Goal: Task Accomplishment & Management: Use online tool/utility

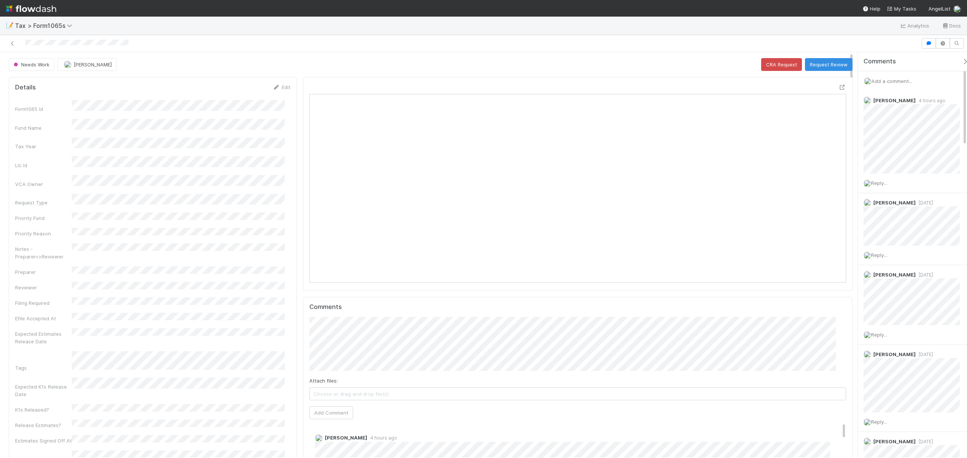
scroll to position [8, 8]
click at [838, 87] on icon at bounding box center [842, 87] width 8 height 5
click at [816, 59] on button "Request Review" at bounding box center [829, 64] width 48 height 13
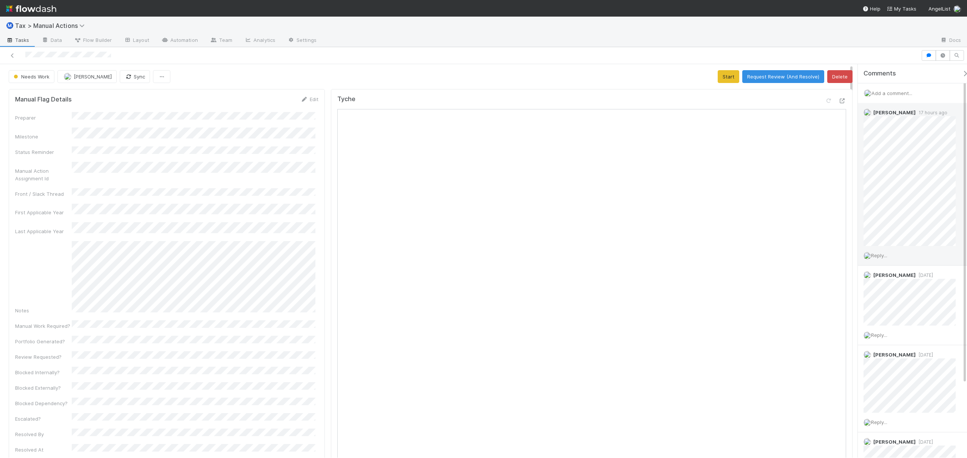
drag, startPoint x: 964, startPoint y: 129, endPoint x: 956, endPoint y: 103, distance: 26.6
click at [956, 103] on div "Amy Gregorius 17 hours ago Reply..." at bounding box center [916, 184] width 117 height 163
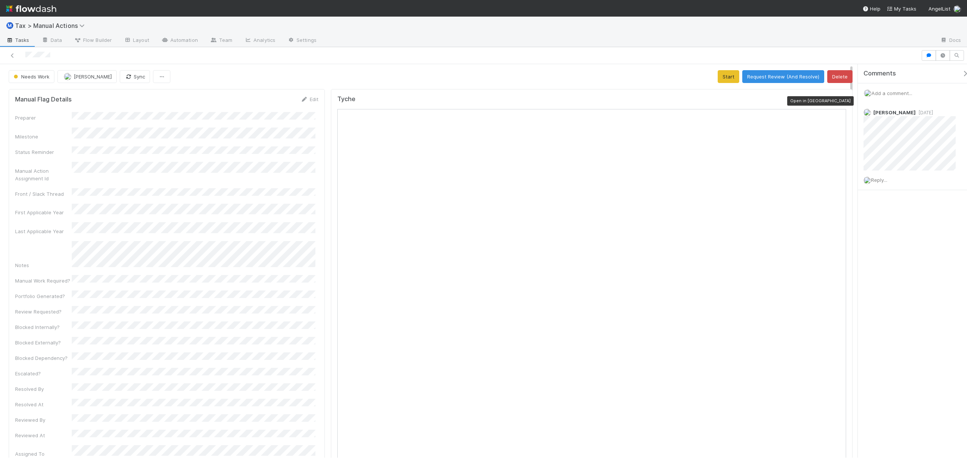
click at [838, 100] on icon at bounding box center [842, 101] width 8 height 5
click at [878, 183] on span "Reply..." at bounding box center [879, 180] width 16 height 6
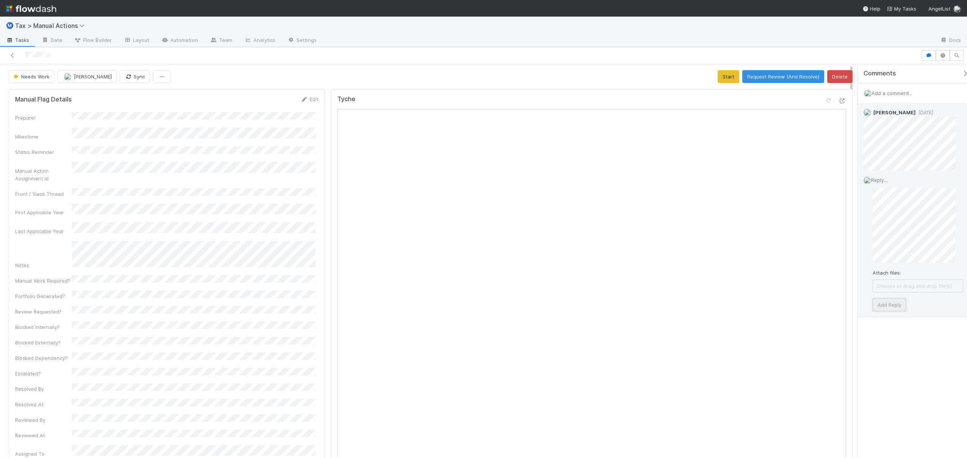
click at [889, 308] on button "Add Reply" at bounding box center [889, 305] width 34 height 13
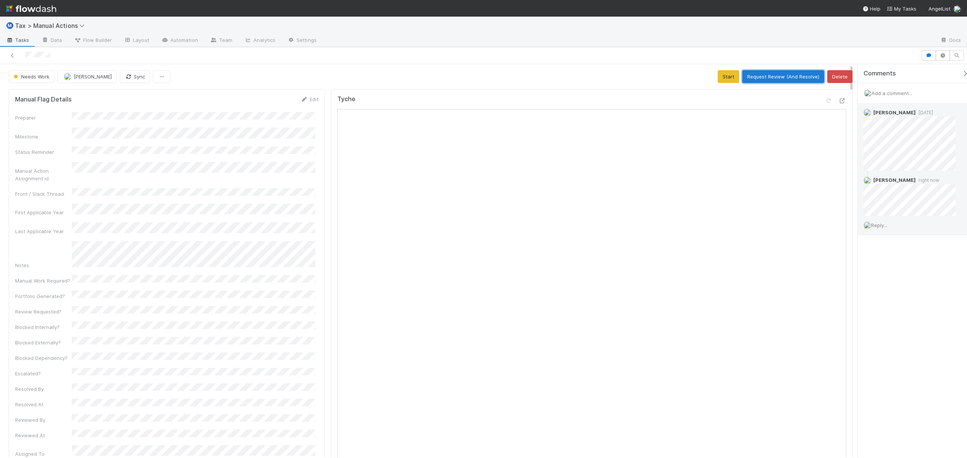
click at [760, 78] on button "Request Review (And Resolve)" at bounding box center [783, 76] width 82 height 13
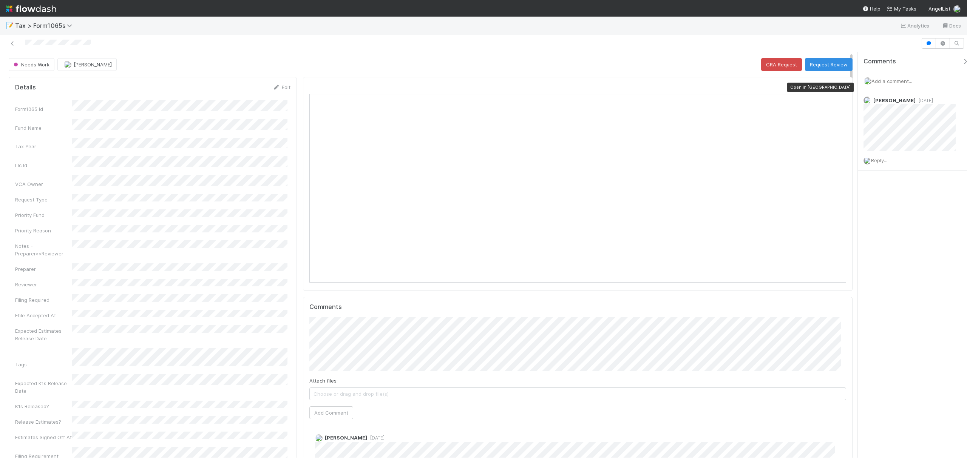
click at [838, 88] on icon at bounding box center [842, 87] width 8 height 5
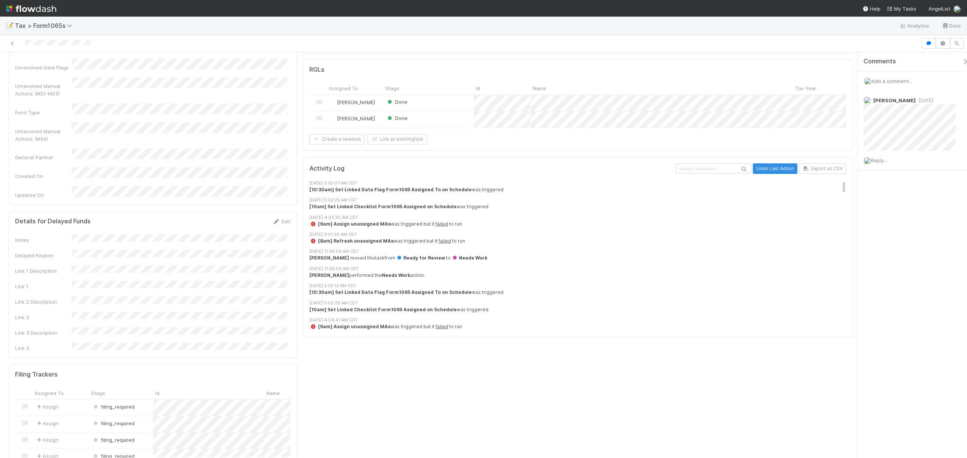
scroll to position [669, 0]
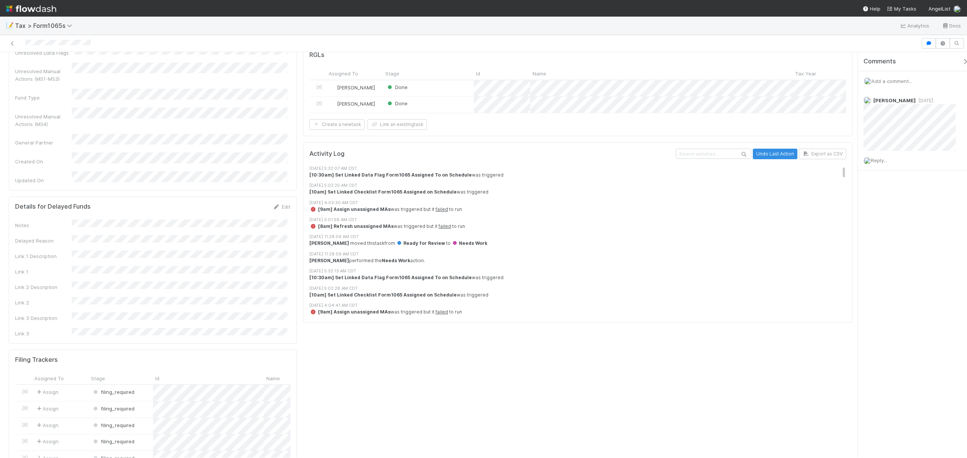
drag, startPoint x: 851, startPoint y: 74, endPoint x: 850, endPoint y: 233, distance: 158.2
click at [851, 233] on div "Details Edit Form1065 Id Fund Name Tax Year Llc Id VCA Owner Request Type Prior…" at bounding box center [430, 309] width 861 height 1809
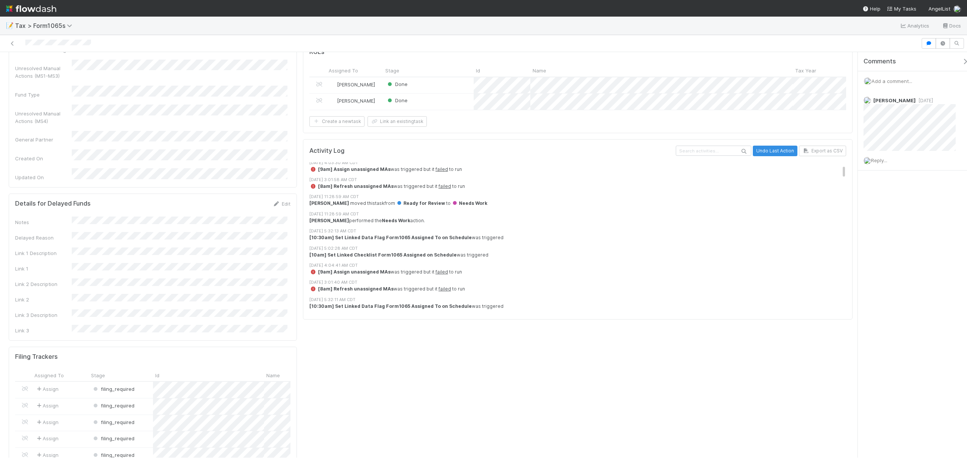
scroll to position [0, 0]
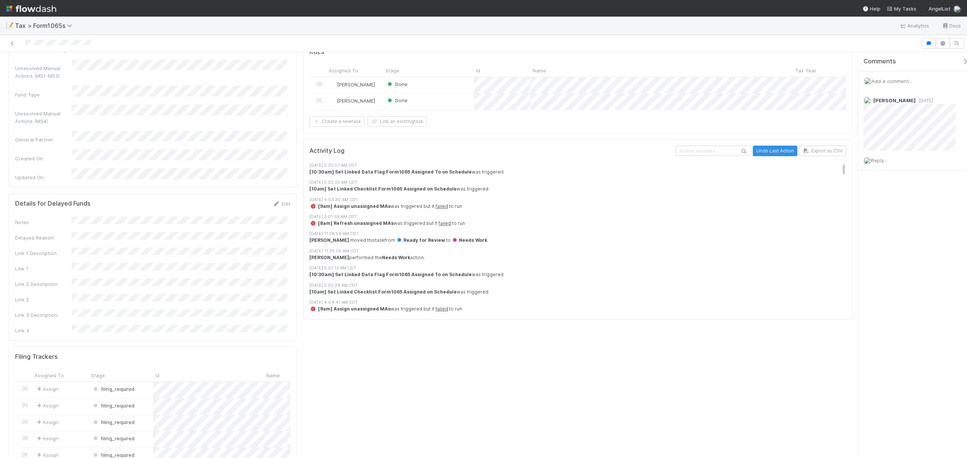
drag, startPoint x: 835, startPoint y: 198, endPoint x: 833, endPoint y: 185, distance: 13.4
click at [833, 185] on div "Activity Log Undo Last Action Export as CSV 8/17/25, 5:32:07 AM CDT [10:30am] S…" at bounding box center [577, 230] width 537 height 168
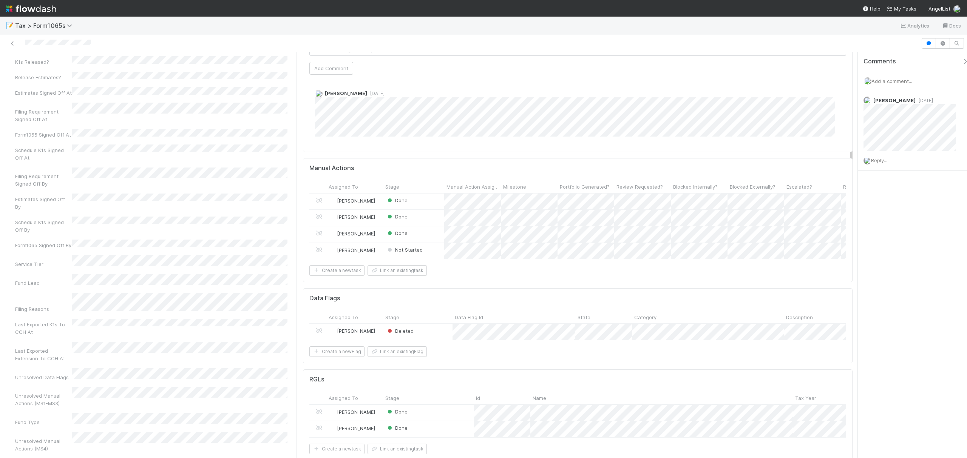
scroll to position [305, 0]
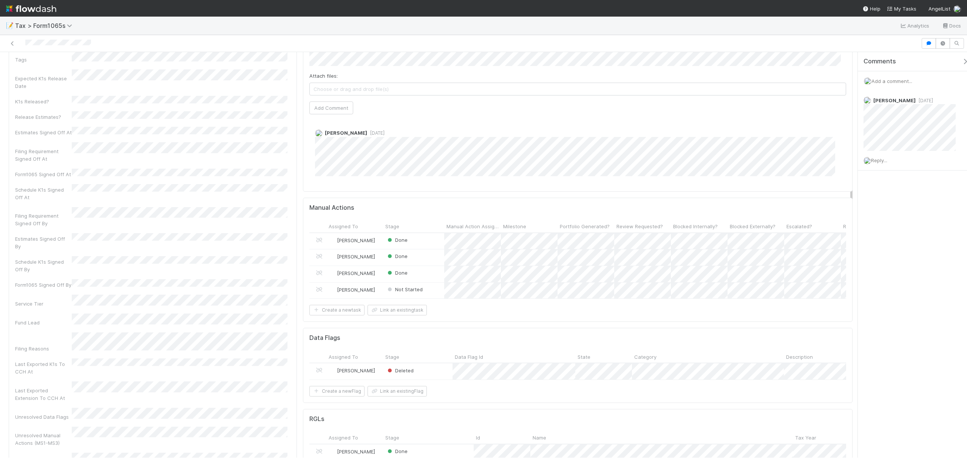
drag, startPoint x: 851, startPoint y: 199, endPoint x: 849, endPoint y: 132, distance: 66.9
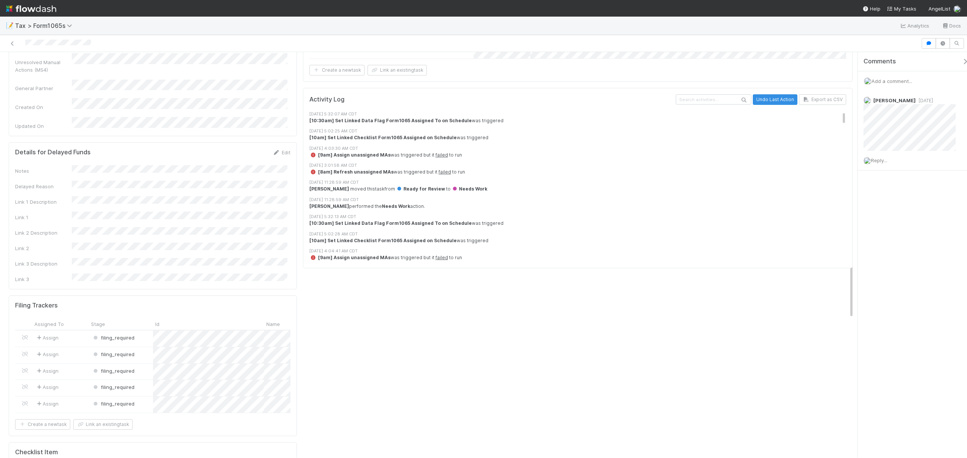
scroll to position [727, 0]
drag, startPoint x: 851, startPoint y: 139, endPoint x: 850, endPoint y: 239, distance: 99.3
click at [850, 239] on div "Details Edit Form1065 Id Fund Name Tax Year Llc Id VCA Owner Request Type Prior…" at bounding box center [430, 251] width 861 height 1809
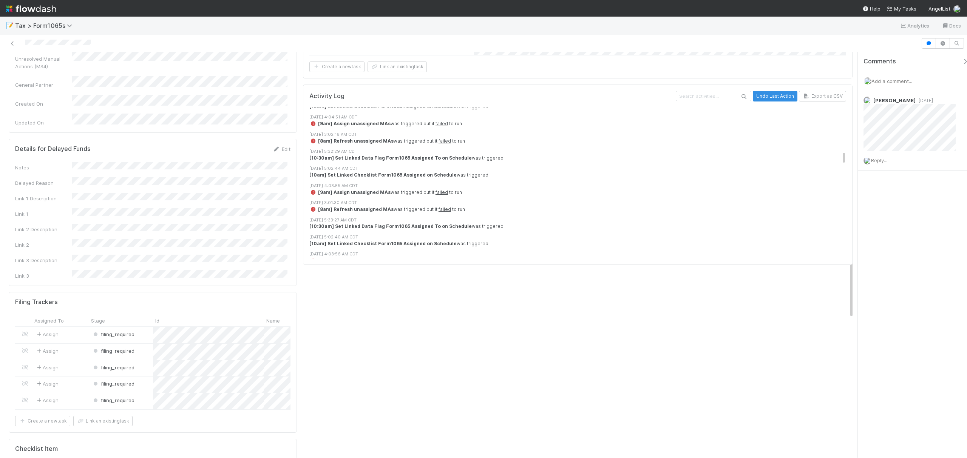
scroll to position [1125, 0]
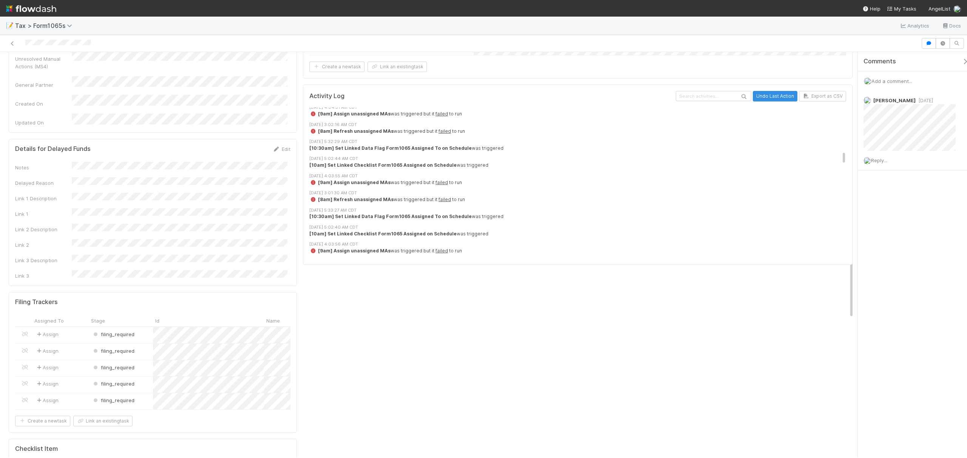
drag, startPoint x: 836, startPoint y: 144, endPoint x: 838, endPoint y: 190, distance: 45.7
click at [838, 190] on div "Activity Log Undo Last Action Export as CSV 8/17/25, 5:32:07 AM CDT [10:30am] S…" at bounding box center [577, 175] width 549 height 180
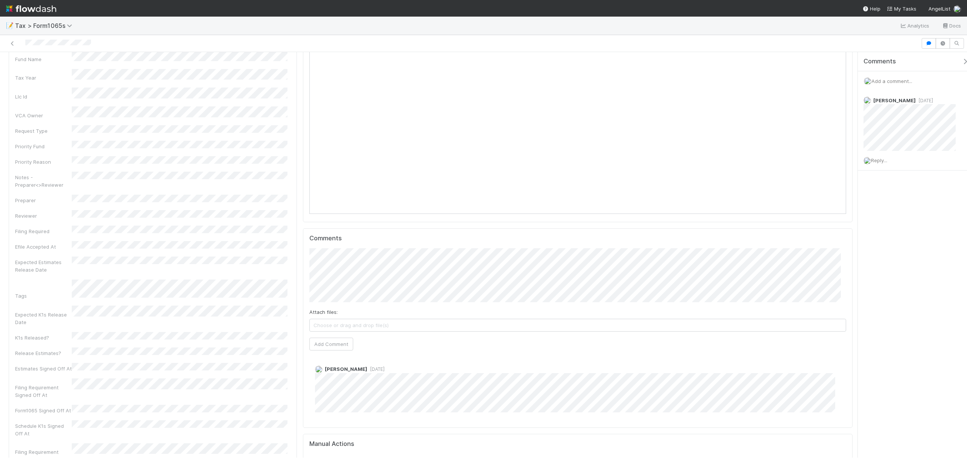
scroll to position [0, 0]
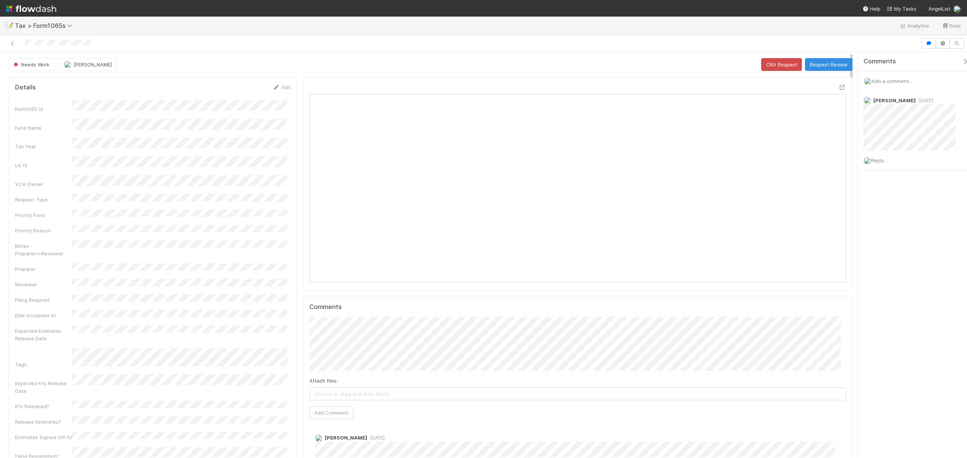
click at [852, 64] on div "Needs Work Fareeha Naim CRA Request Request Review" at bounding box center [430, 64] width 861 height 13
click at [825, 62] on button "Request Review" at bounding box center [829, 64] width 48 height 13
click at [838, 88] on icon at bounding box center [842, 87] width 8 height 5
click at [820, 60] on button "Request Review" at bounding box center [829, 64] width 48 height 13
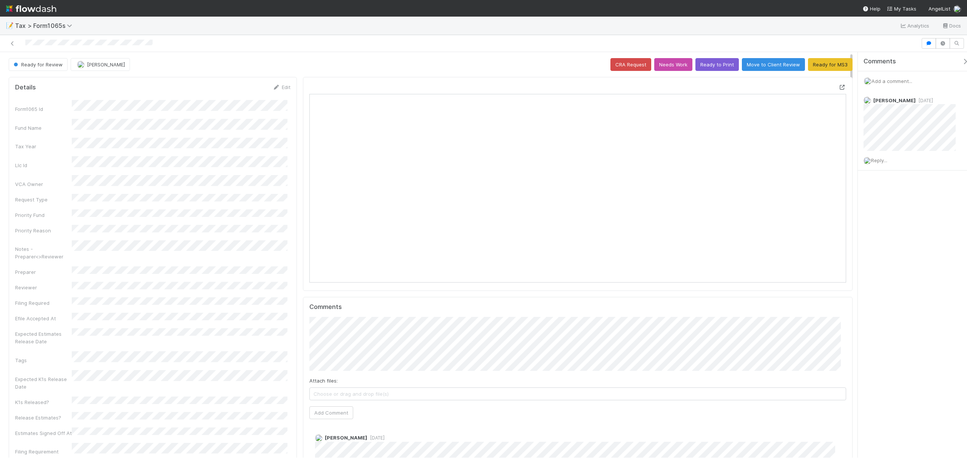
click at [838, 88] on icon at bounding box center [842, 87] width 8 height 5
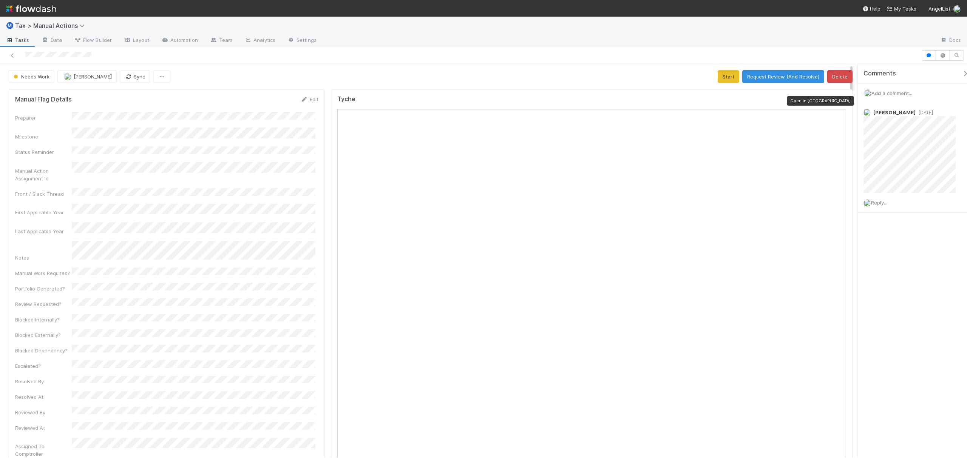
click at [838, 99] on icon at bounding box center [842, 101] width 8 height 5
